Goal: Information Seeking & Learning: Learn about a topic

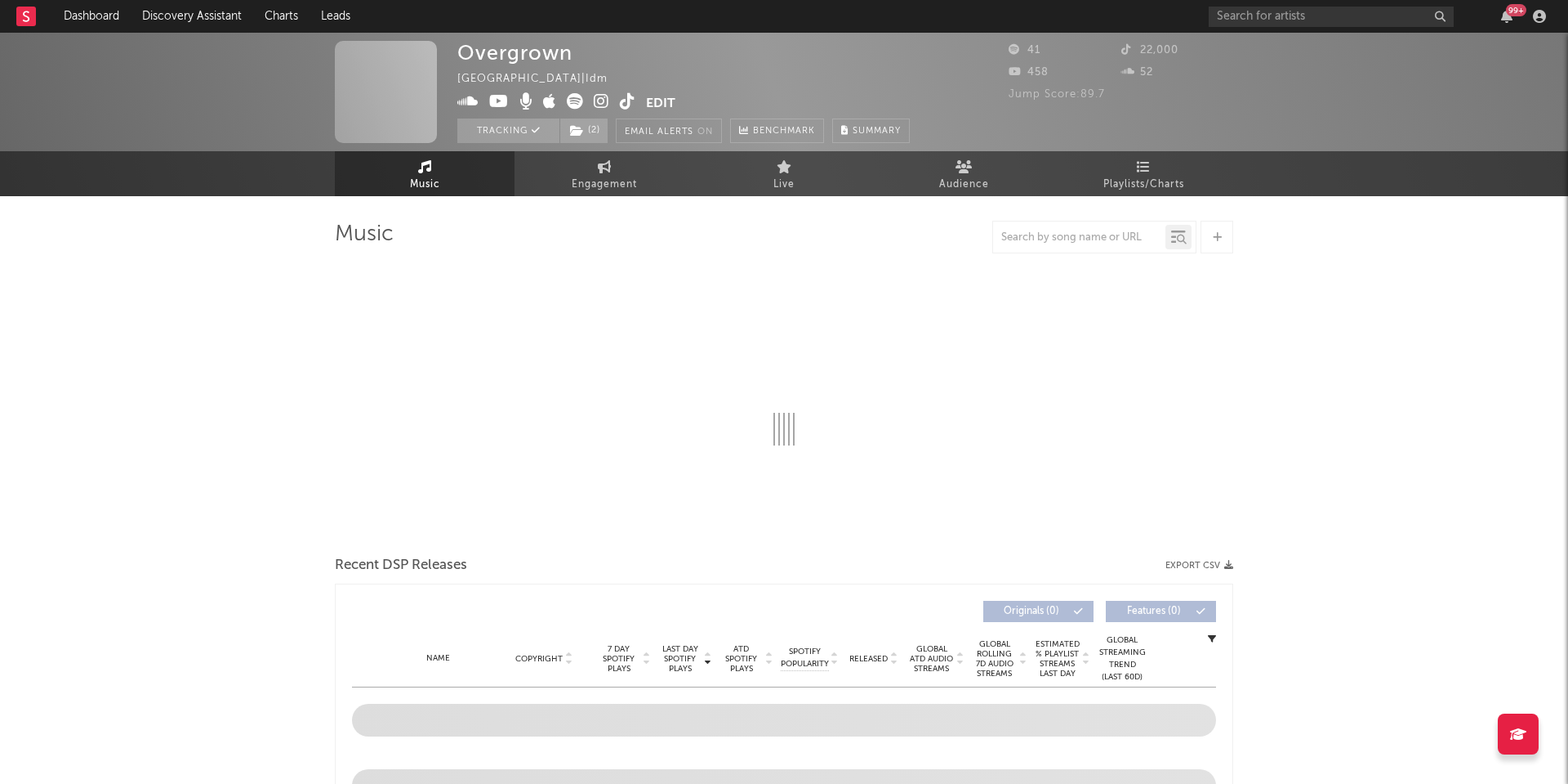
select select "1w"
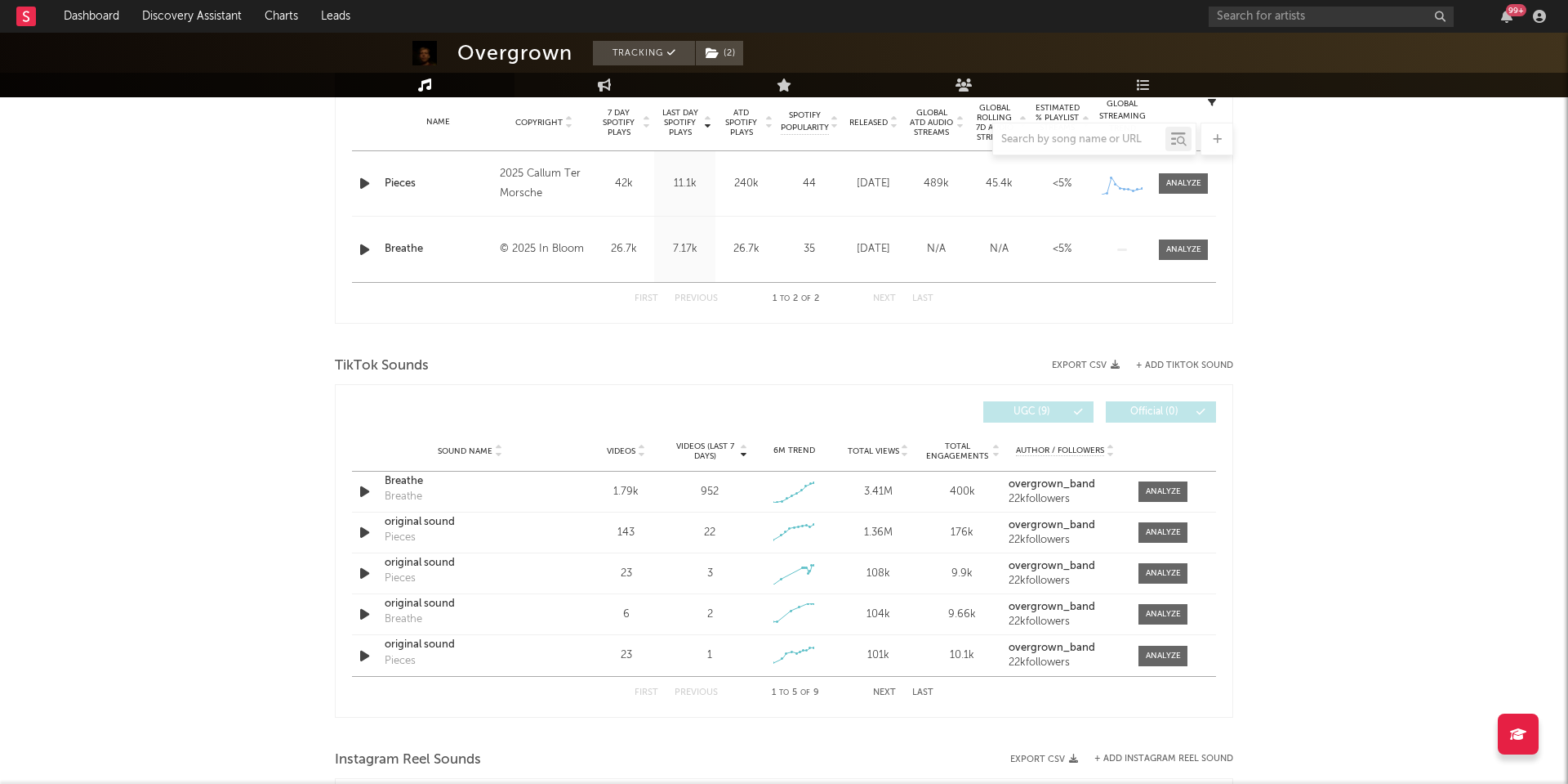
scroll to position [663, 0]
click at [1166, 185] on div at bounding box center [1184, 185] width 35 height 12
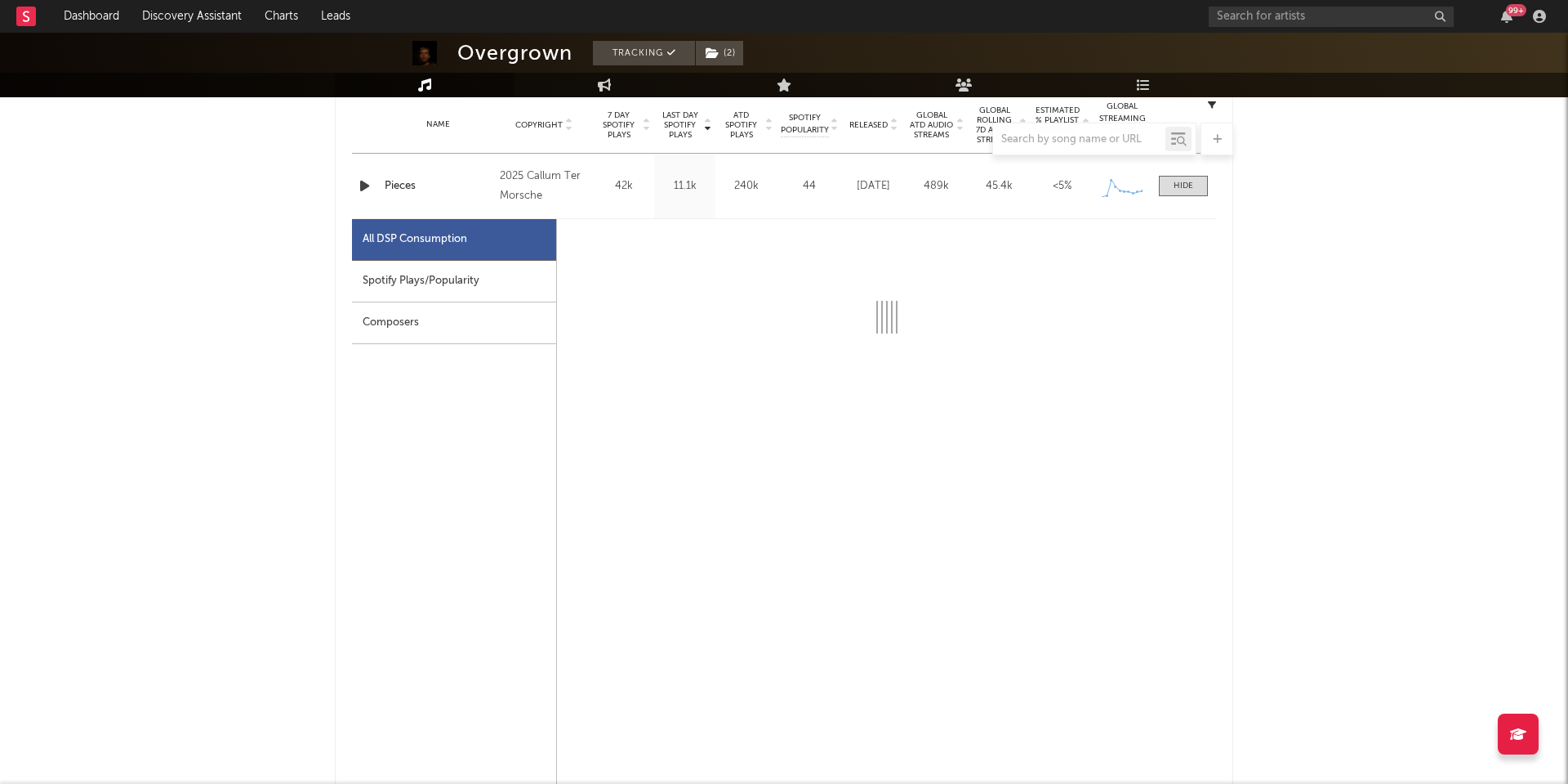
select select "1w"
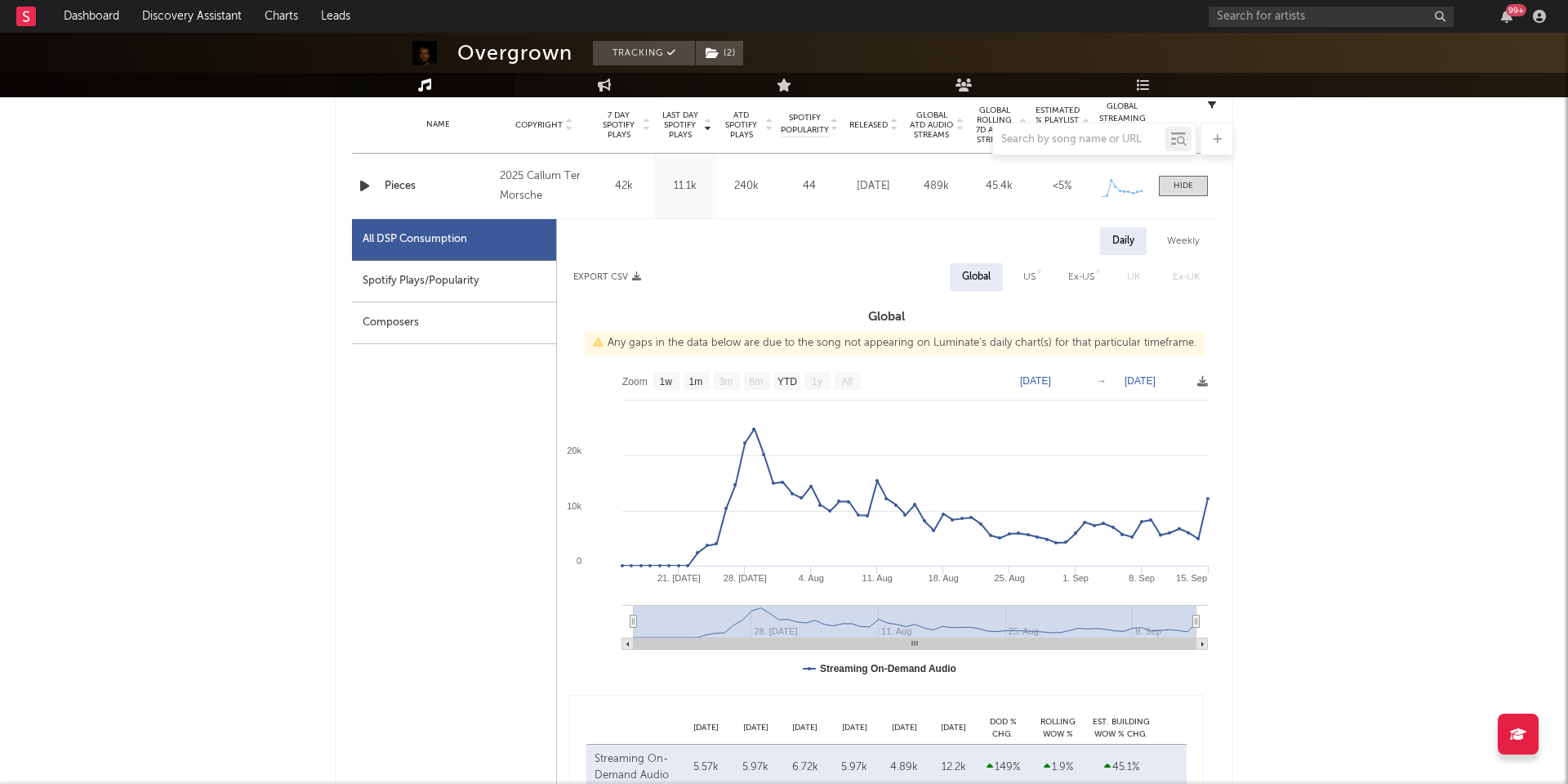
click at [471, 281] on div "Spotify Plays/Popularity" at bounding box center [454, 281] width 205 height 42
select select "1w"
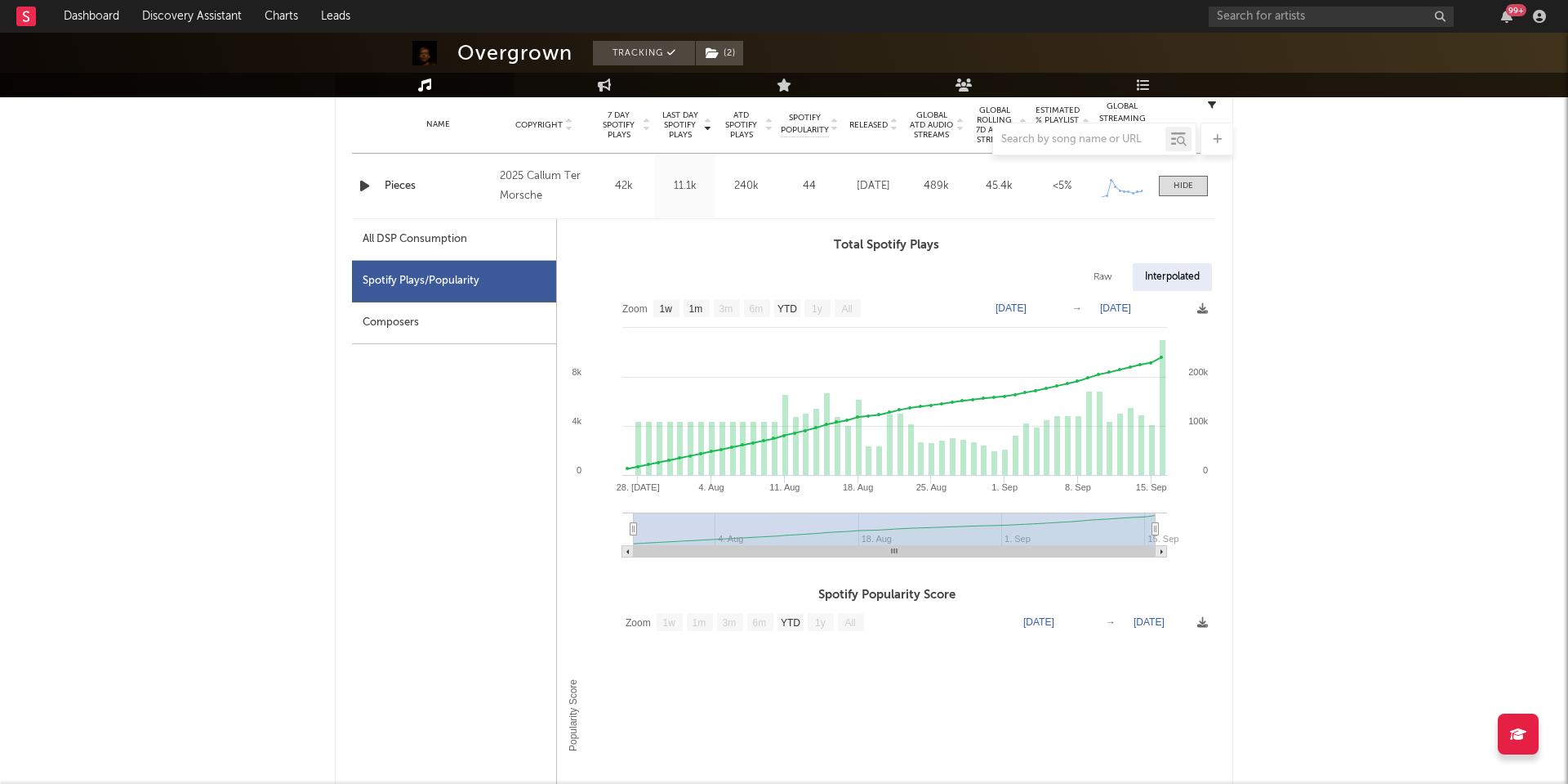
click at [462, 324] on div "Composers" at bounding box center [454, 323] width 205 height 42
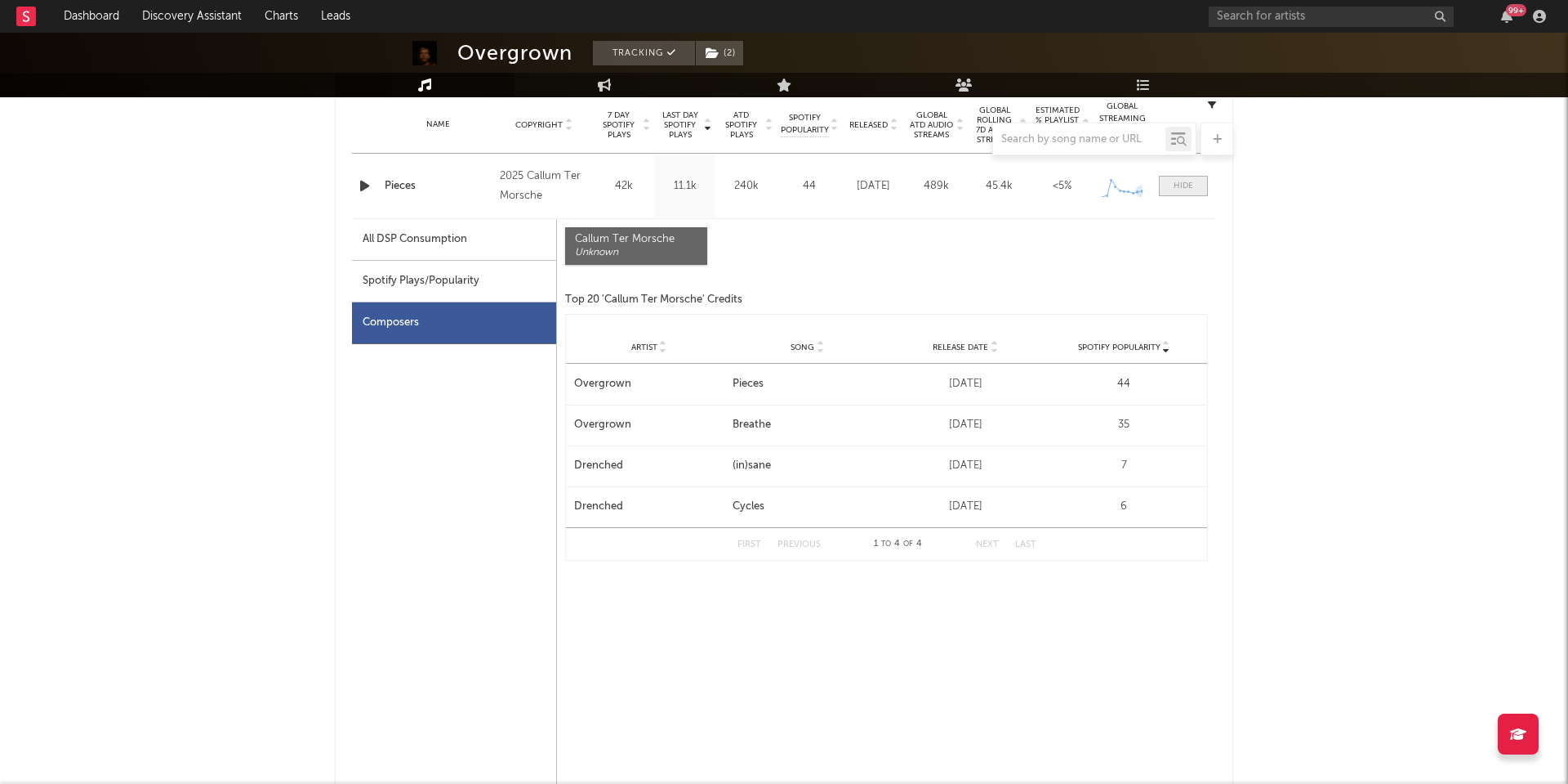
click at [1178, 185] on div at bounding box center [1182, 185] width 20 height 12
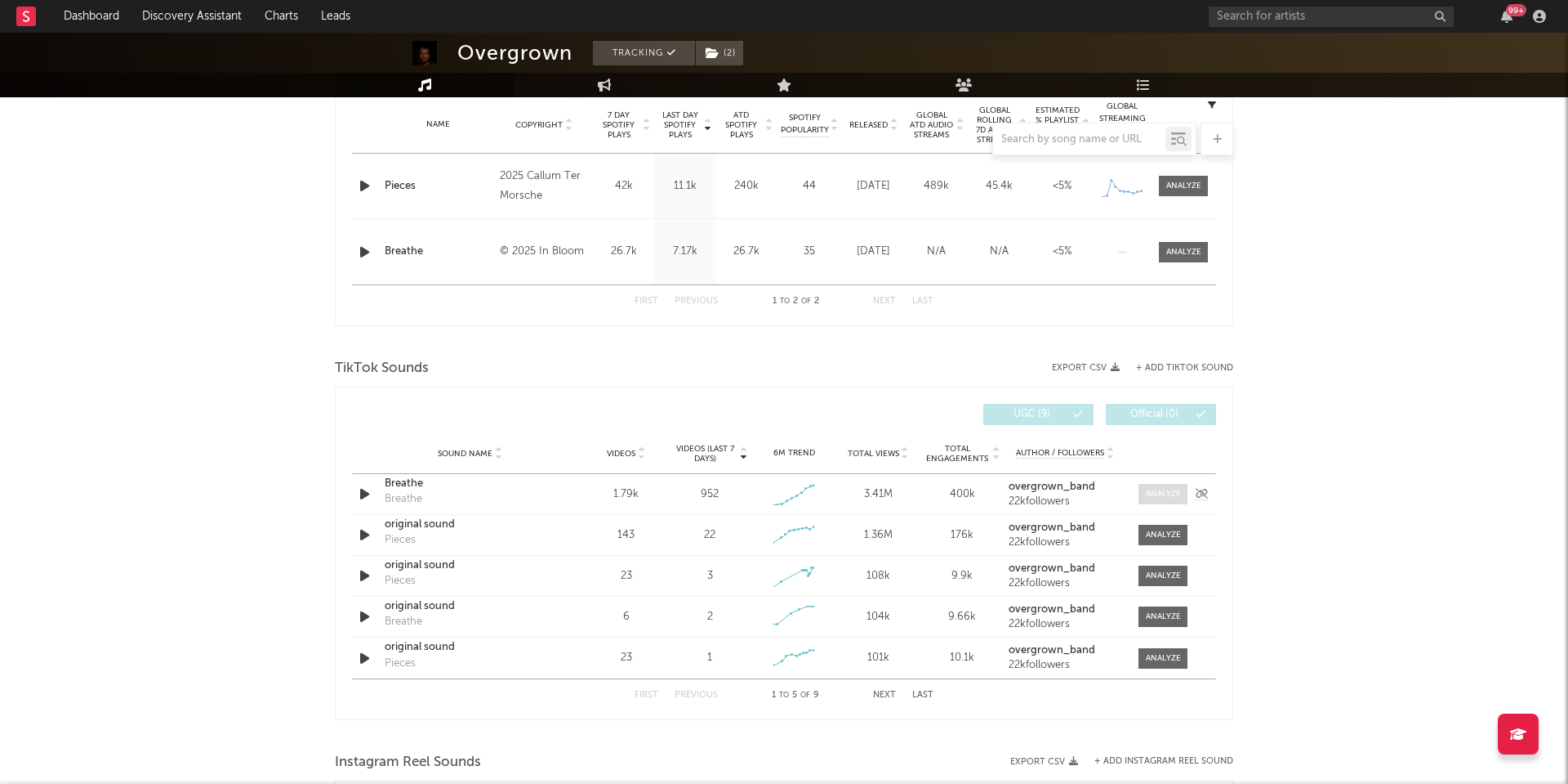
click at [1178, 489] on div at bounding box center [1164, 493] width 35 height 12
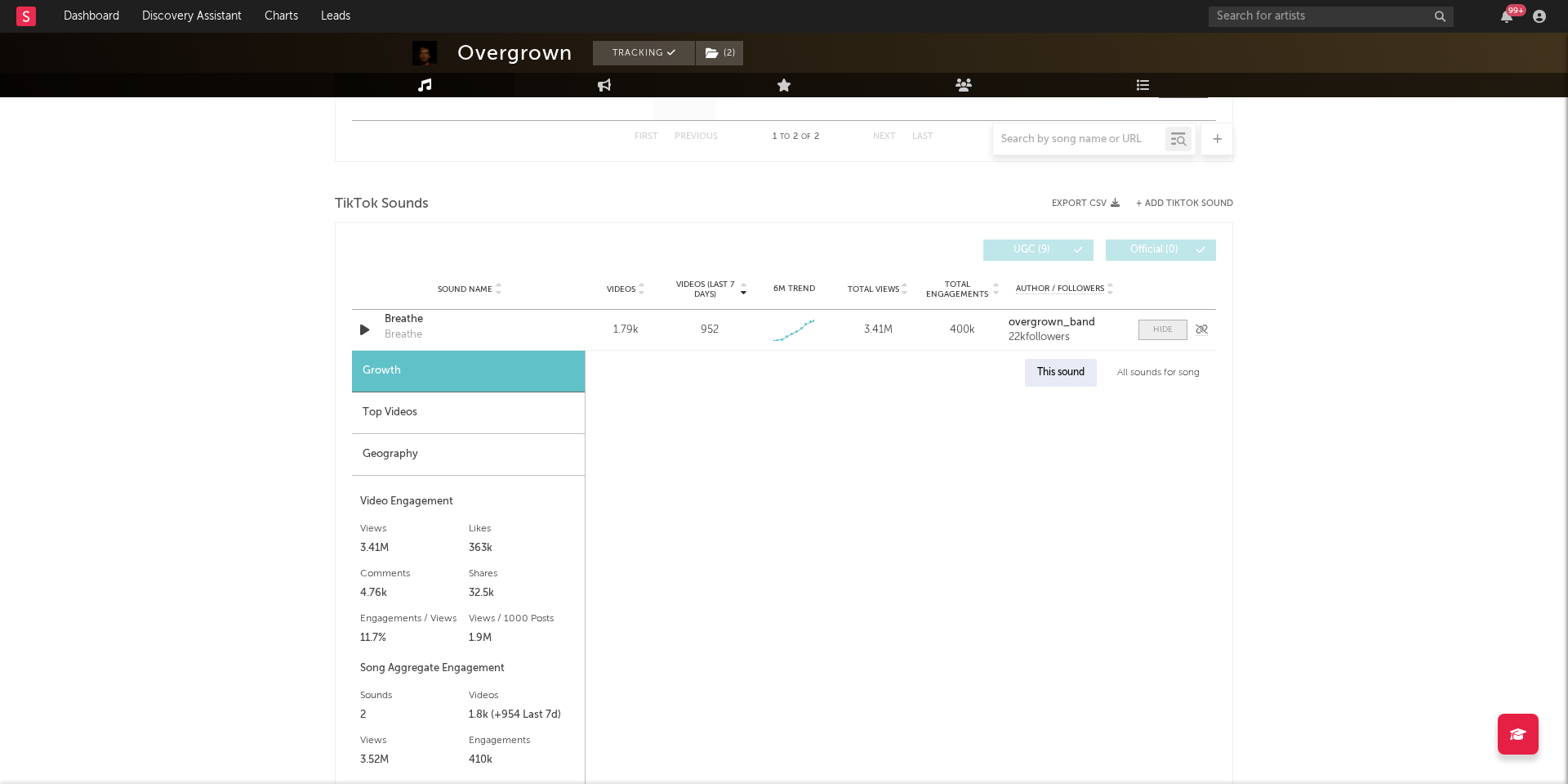
scroll to position [829, 0]
select select "1w"
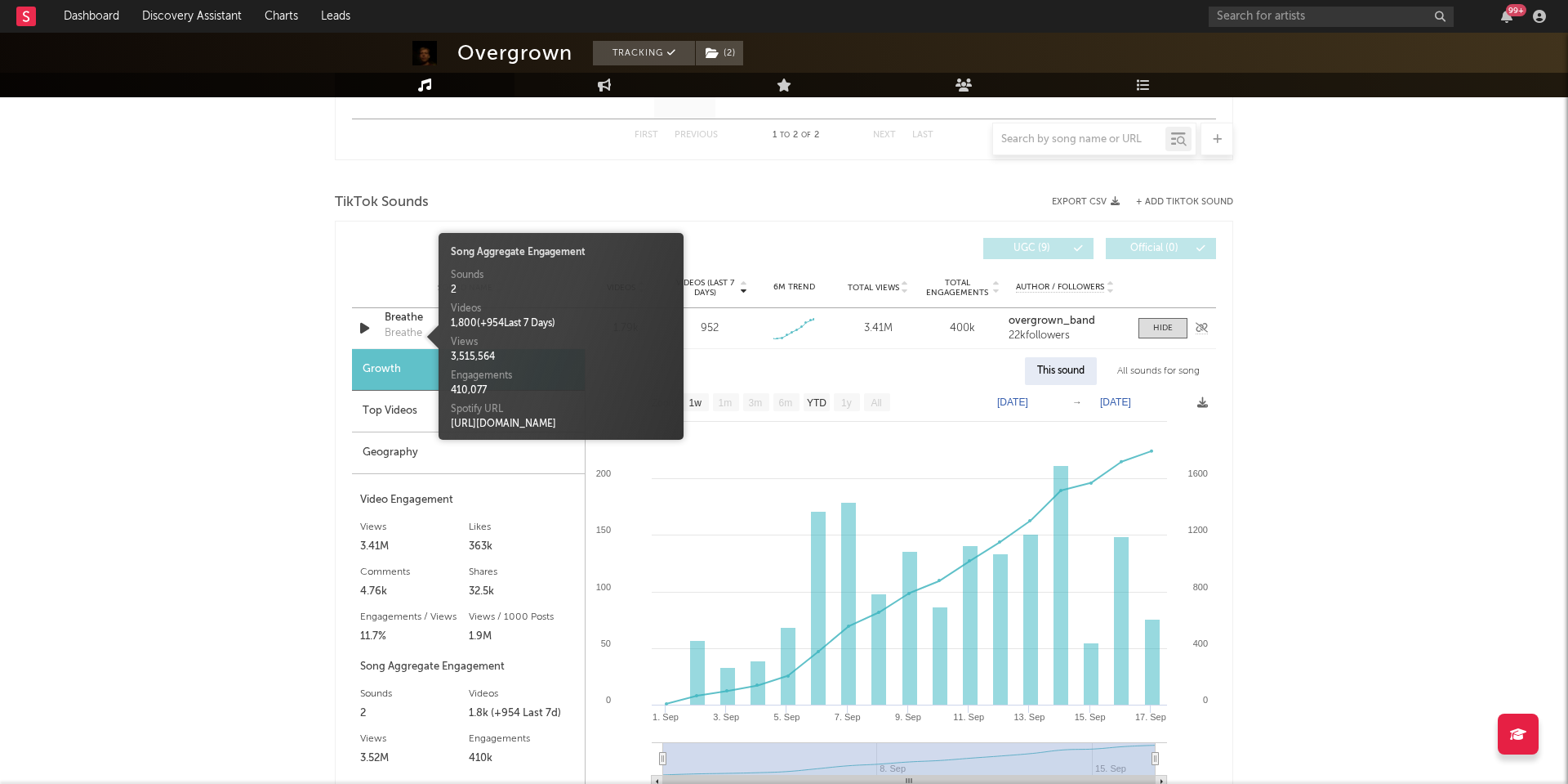
click at [405, 328] on div "Breathe" at bounding box center [403, 333] width 37 height 16
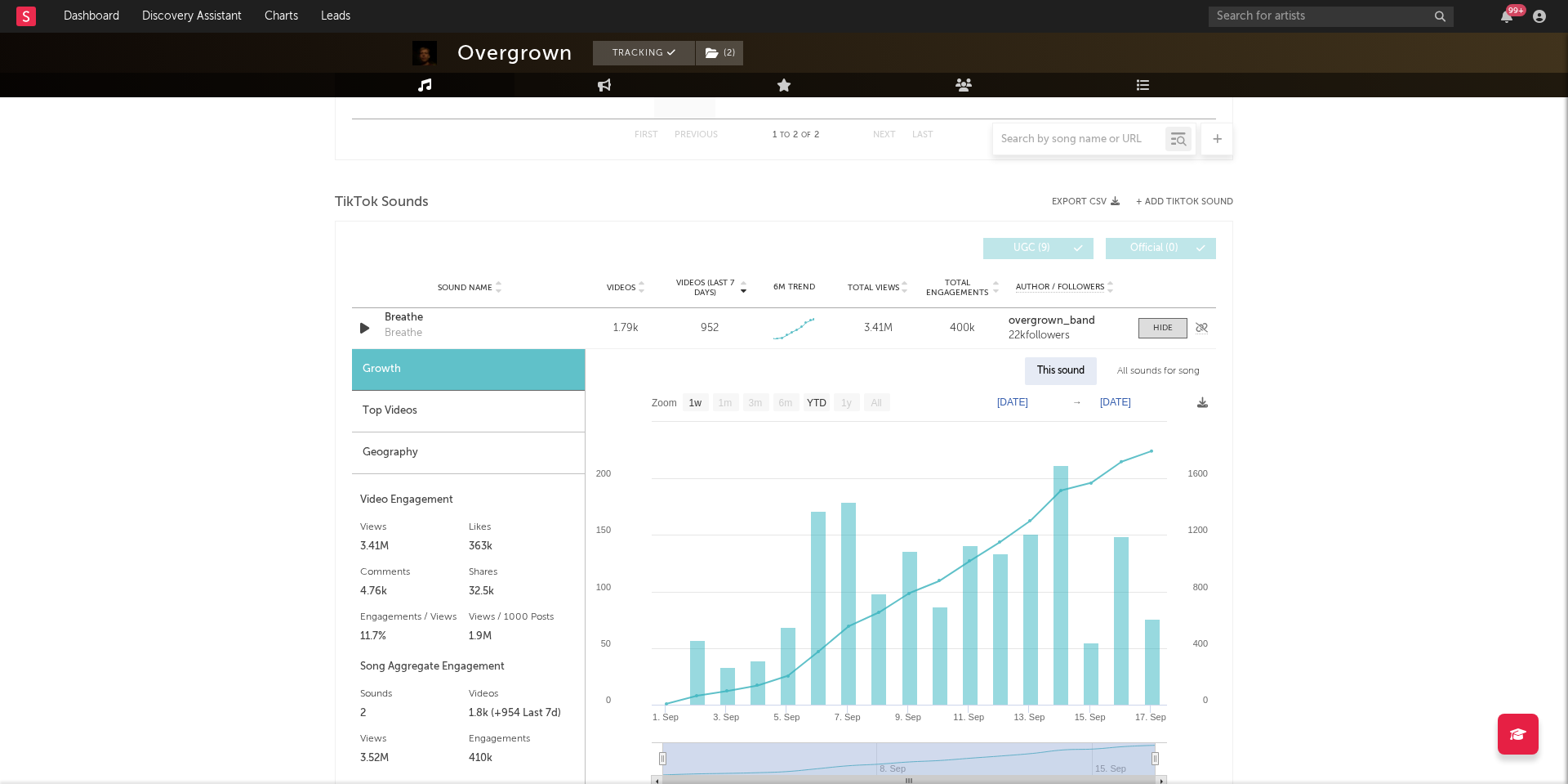
click at [405, 319] on div "Breathe" at bounding box center [470, 317] width 171 height 16
